Goal: Task Accomplishment & Management: Use online tool/utility

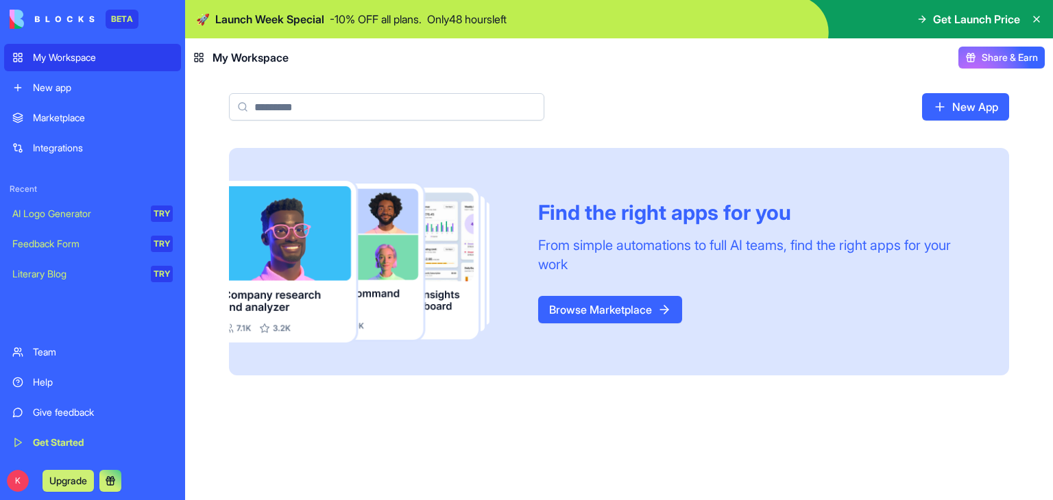
click at [63, 66] on link "My Workspace" at bounding box center [92, 57] width 177 height 27
click at [60, 84] on div "New app" at bounding box center [103, 88] width 140 height 14
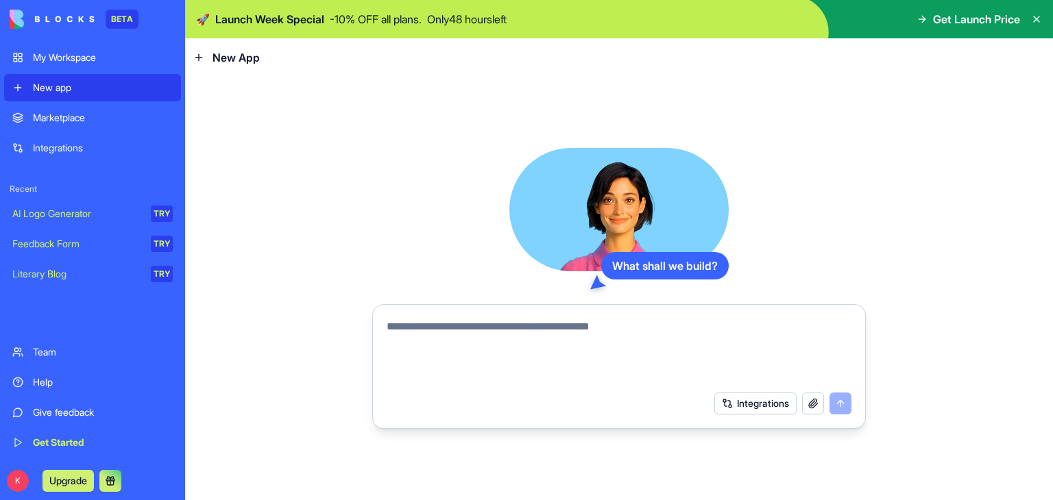
click at [428, 330] on textarea at bounding box center [619, 352] width 465 height 66
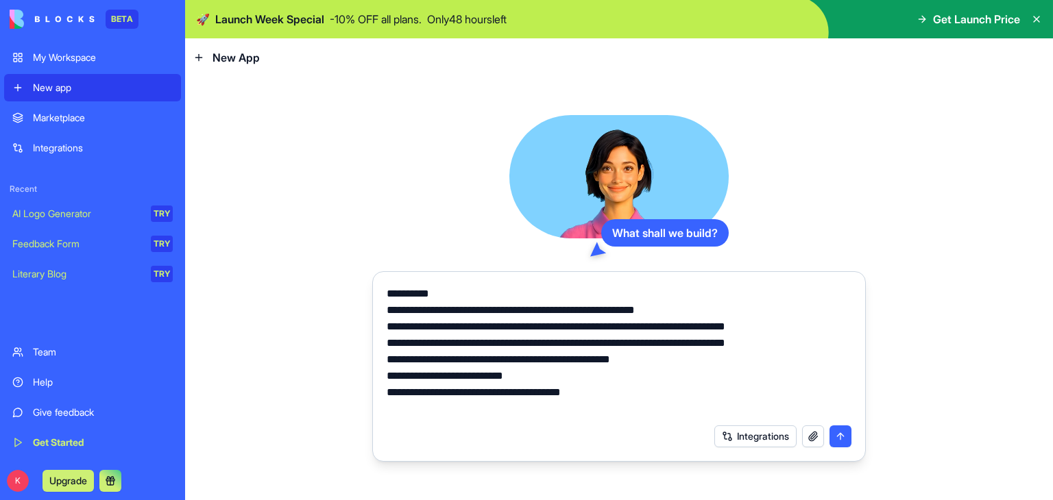
type textarea "**********"
click at [842, 442] on button "submit" at bounding box center [840, 437] width 22 height 22
click at [840, 435] on button "submit" at bounding box center [840, 437] width 22 height 22
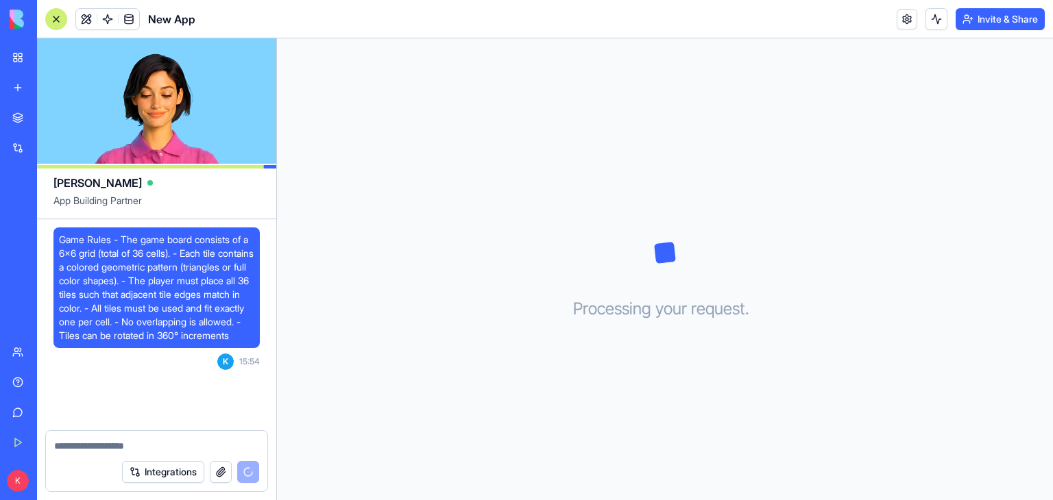
scroll to position [145, 0]
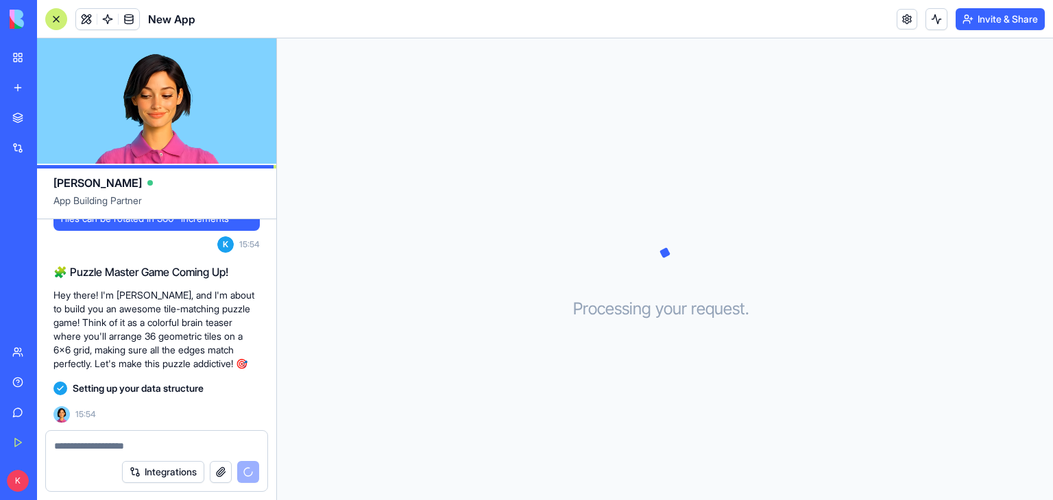
click at [219, 477] on button "button" at bounding box center [221, 472] width 22 height 22
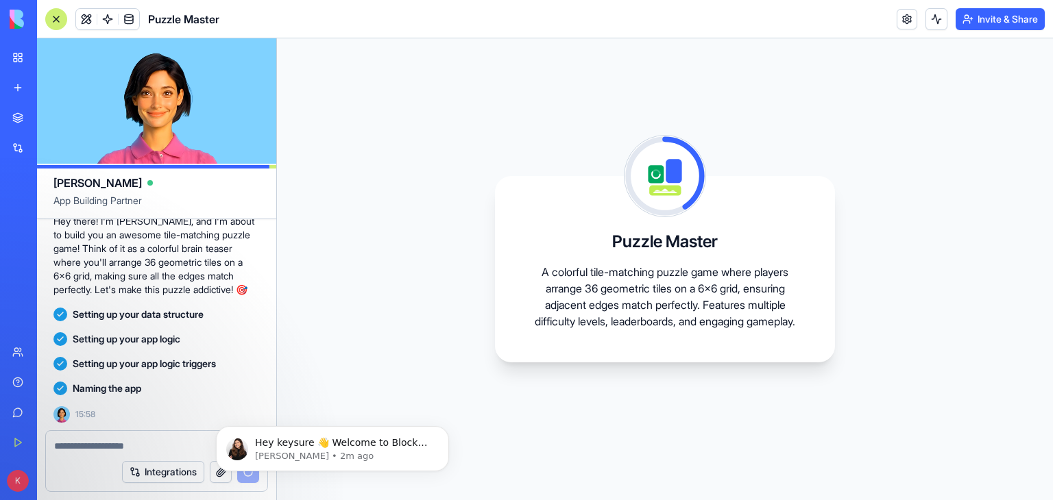
scroll to position [317, 0]
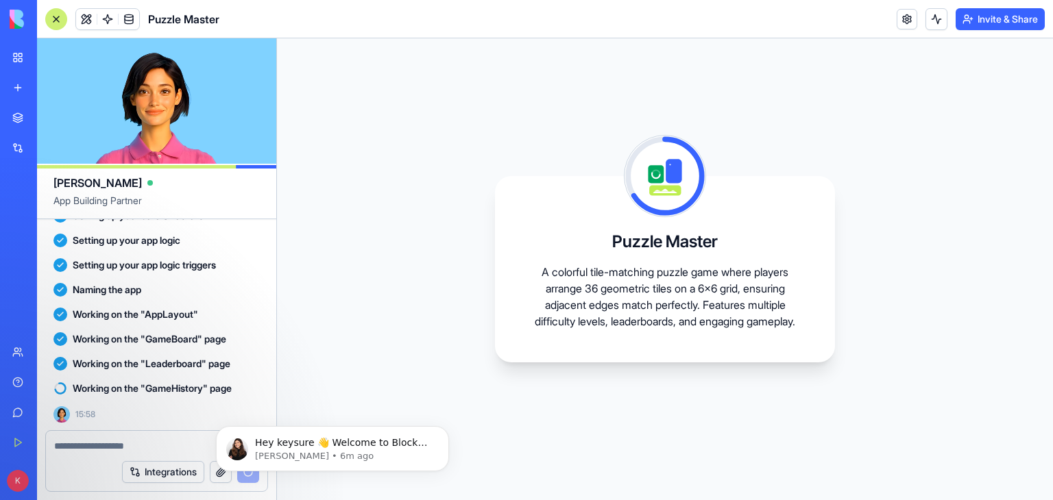
click at [90, 436] on div at bounding box center [156, 442] width 221 height 22
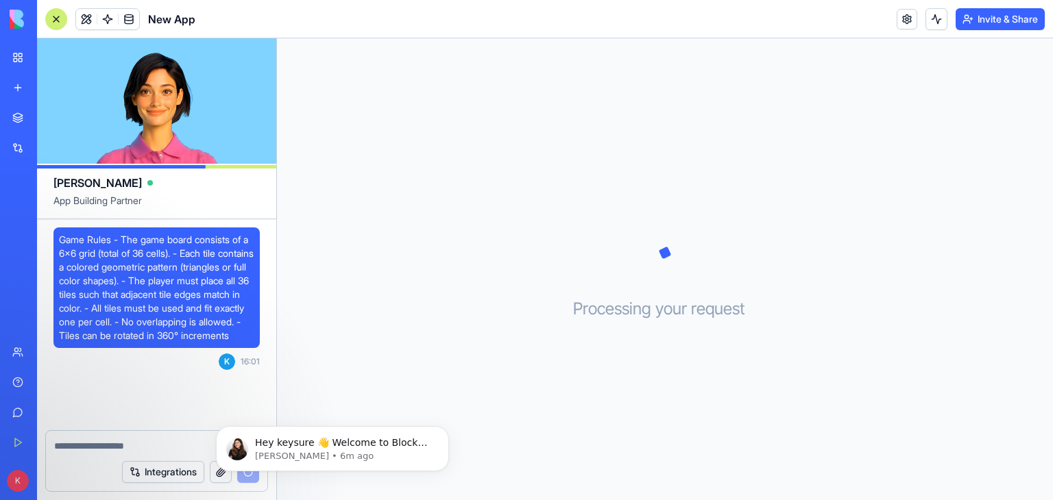
scroll to position [145, 0]
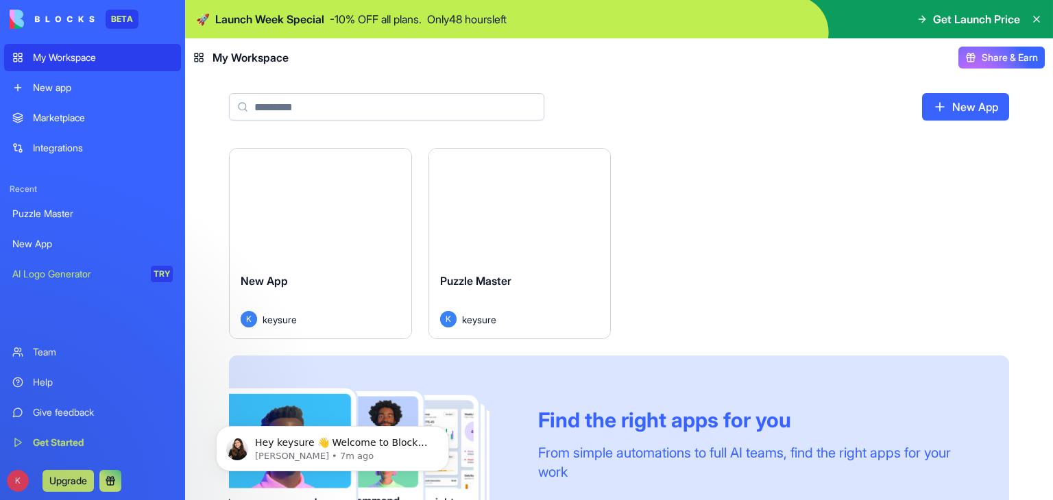
click at [487, 274] on span "Puzzle Master" at bounding box center [475, 281] width 71 height 14
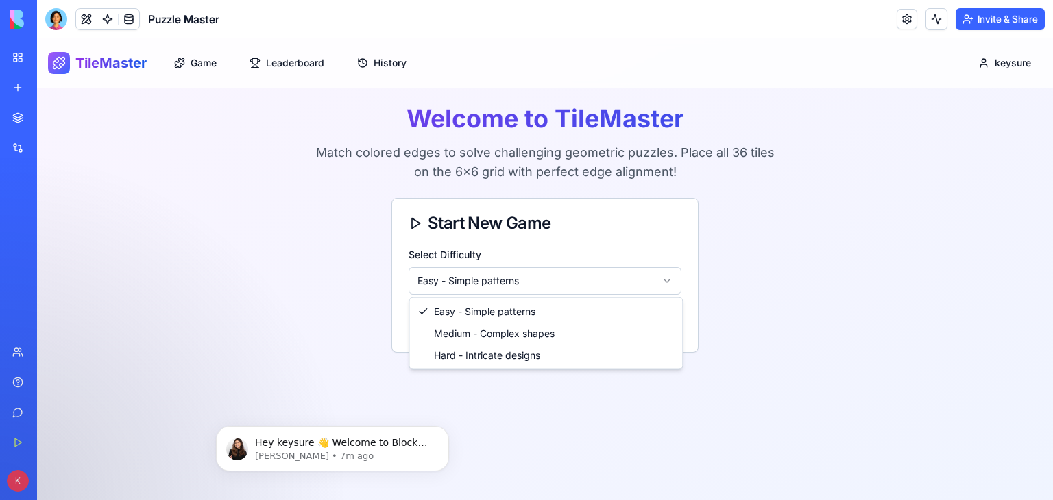
click at [493, 283] on html "TileMaster Game Leaderboard History keysure Welcome to TileMaster Match colored…" at bounding box center [545, 269] width 1016 height 462
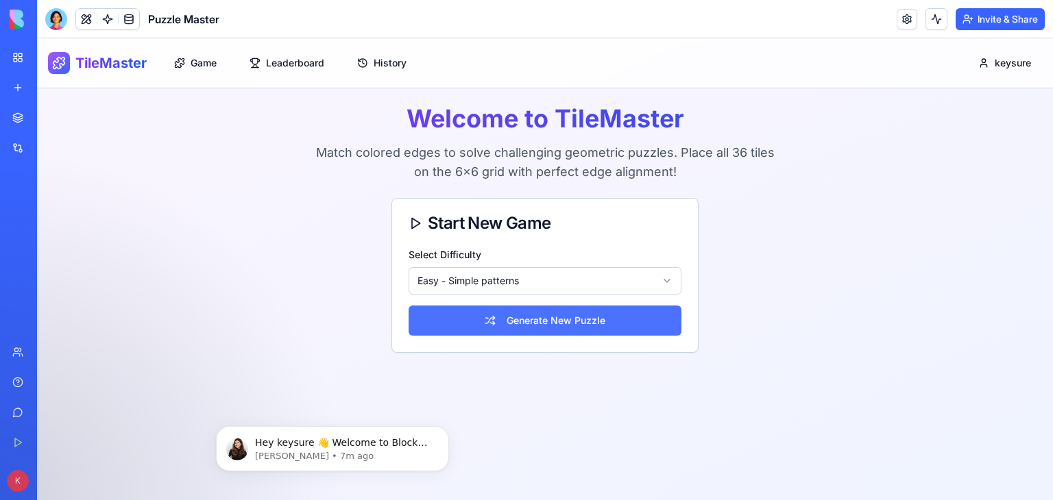
click at [505, 315] on button "Generate New Puzzle" at bounding box center [545, 321] width 273 height 30
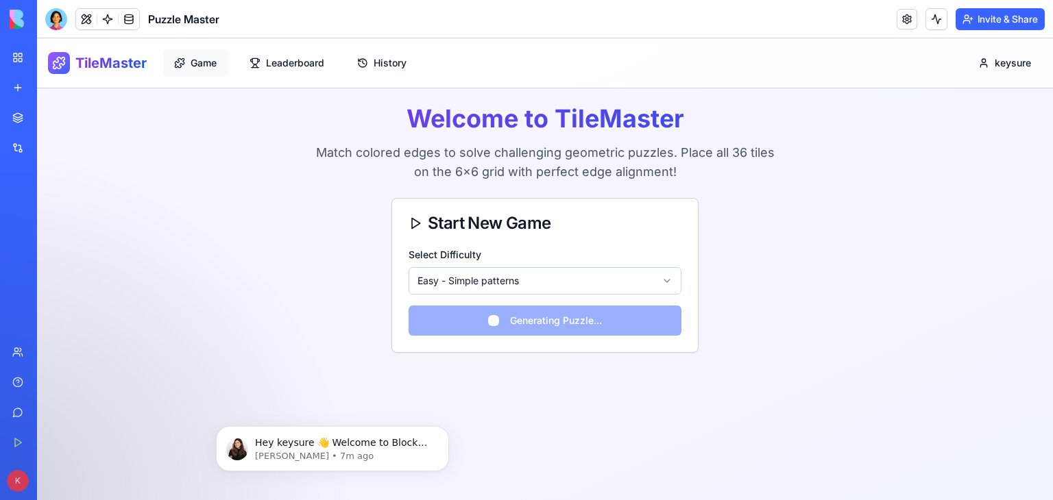
click at [186, 64] on button "Game" at bounding box center [195, 62] width 64 height 27
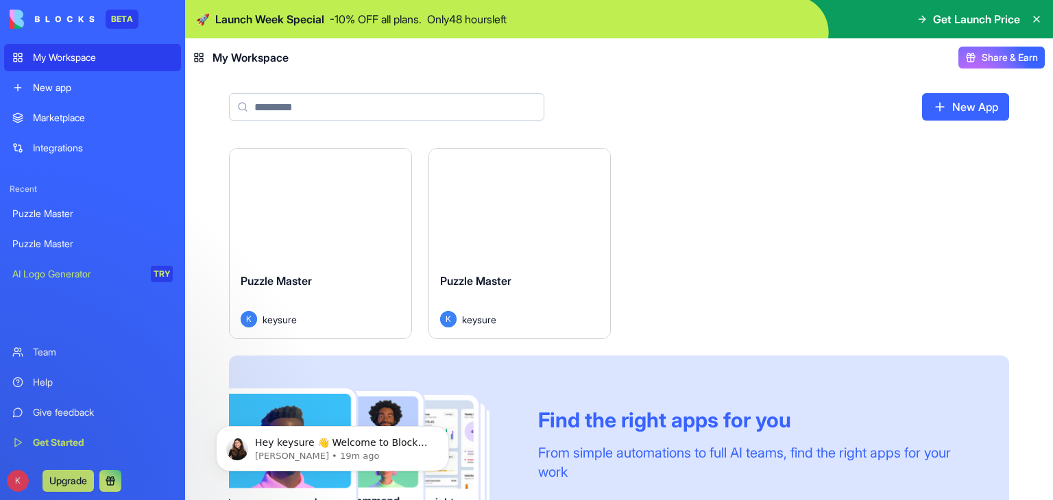
click at [317, 242] on div "Launch" at bounding box center [321, 205] width 182 height 113
click at [525, 204] on button "Launch" at bounding box center [519, 205] width 103 height 27
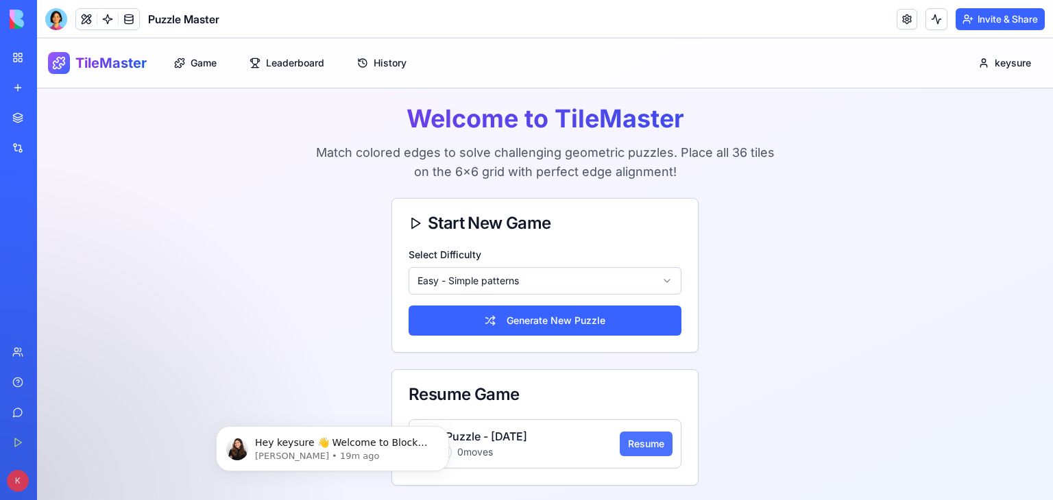
click at [664, 434] on button "Resume" at bounding box center [646, 444] width 53 height 25
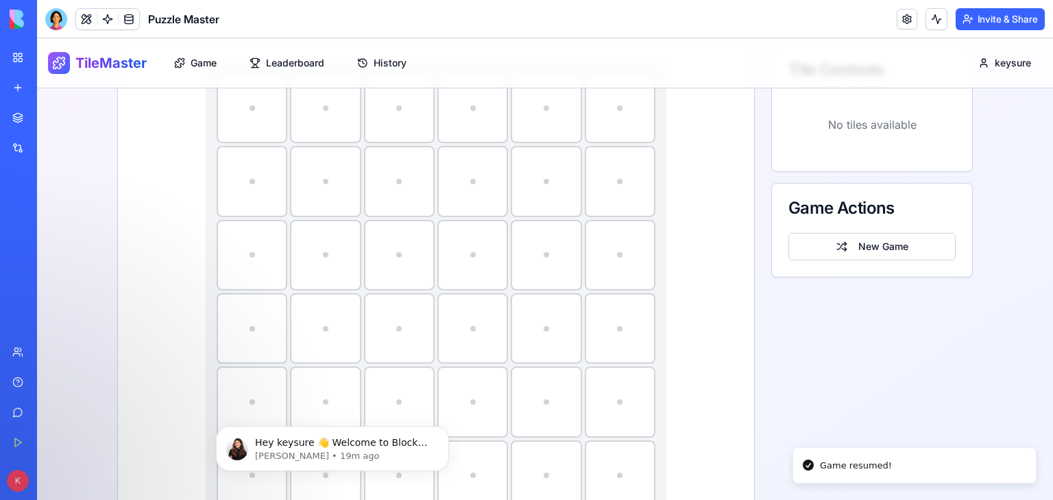
scroll to position [160, 0]
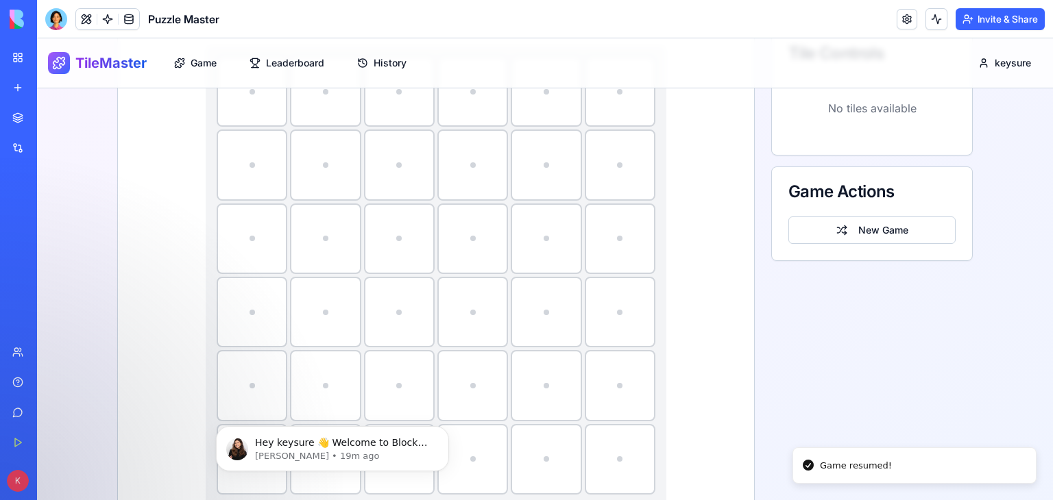
click at [262, 245] on div at bounding box center [252, 239] width 68 height 68
drag, startPoint x: 261, startPoint y: 244, endPoint x: 383, endPoint y: 246, distance: 121.3
click at [383, 246] on div at bounding box center [436, 275] width 461 height 461
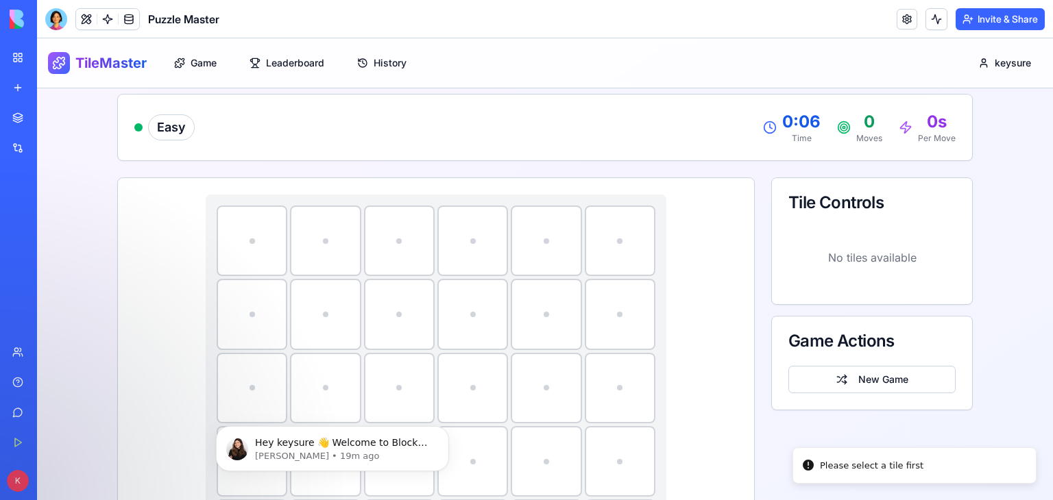
scroll to position [0, 0]
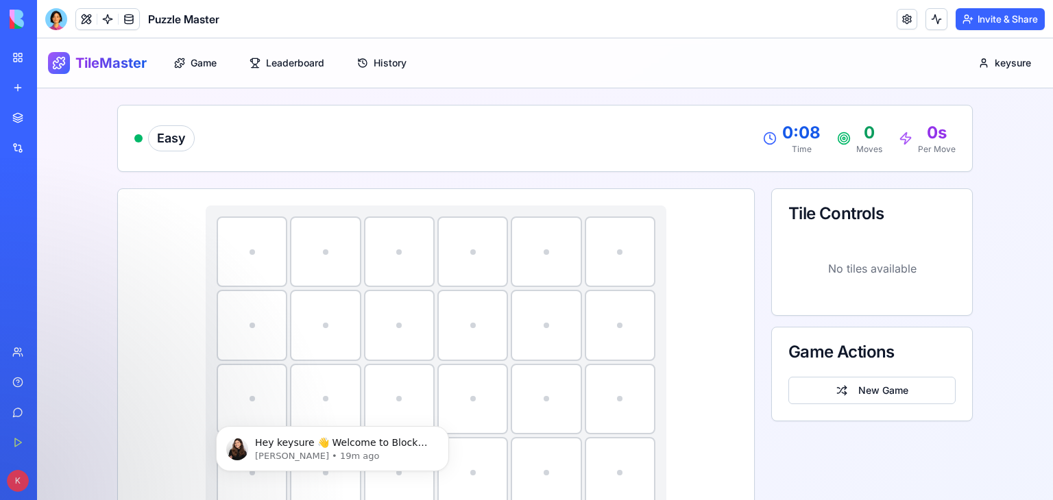
click at [819, 239] on div "No tiles available" at bounding box center [871, 269] width 167 height 60
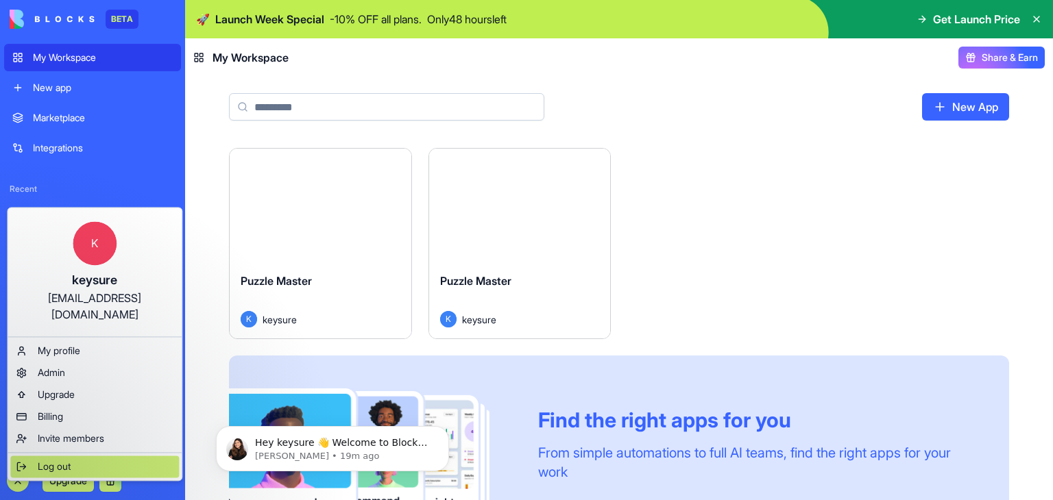
click at [43, 460] on span "Log out" at bounding box center [54, 467] width 33 height 14
